Goal: Task Accomplishment & Management: Complete application form

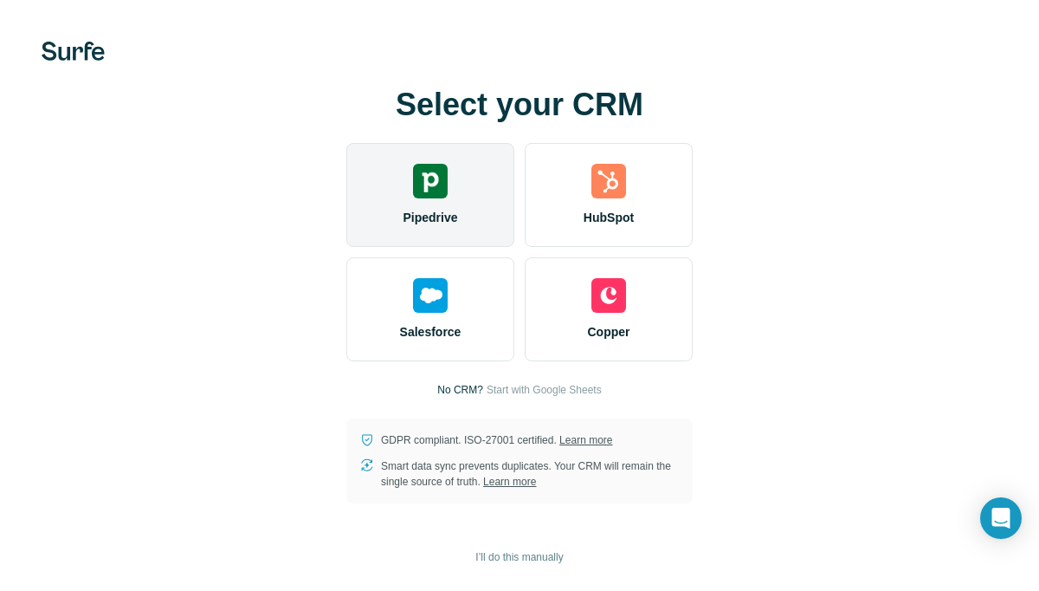
click at [405, 243] on div "Pipedrive" at bounding box center [430, 195] width 168 height 104
click at [436, 208] on div "Pipedrive" at bounding box center [430, 195] width 168 height 104
